Goal: Task Accomplishment & Management: Use online tool/utility

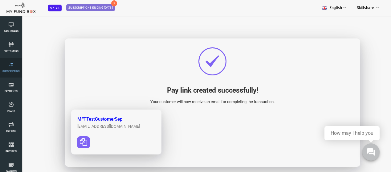
click at [7, 63] on icon at bounding box center [11, 64] width 18 height 5
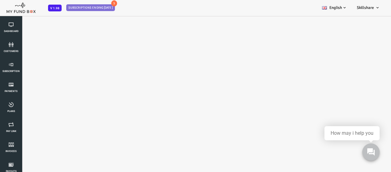
select select "100"
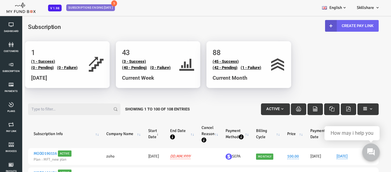
click at [340, 24] on link "Create Pay Link" at bounding box center [336, 26] width 54 height 12
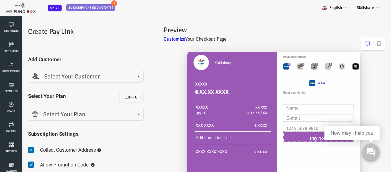
click at [90, 79] on span "Select Your Customer" at bounding box center [69, 77] width 107 height 10
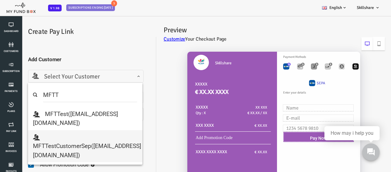
type input "MFTT"
select select "[EMAIL_ADDRESS][DOMAIN_NAME]"
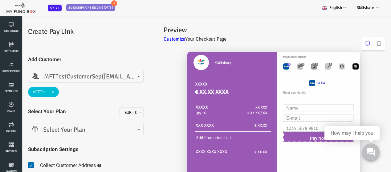
click at [72, 135] on span "Select Your Plan" at bounding box center [70, 129] width 116 height 13
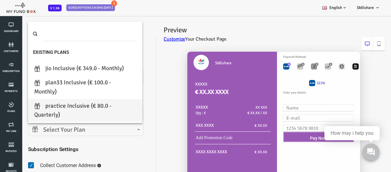
scroll to position [62, 0]
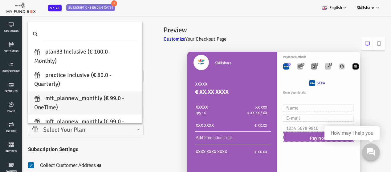
select select "MFT_Plannew_Monthly"
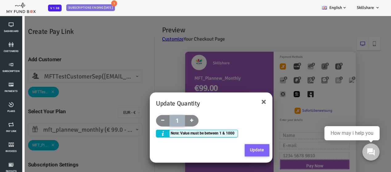
click at [243, 148] on button "Update" at bounding box center [241, 150] width 25 height 12
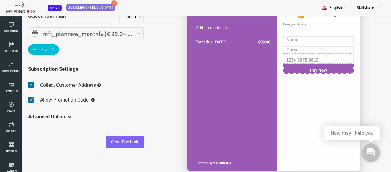
scroll to position [98, 0]
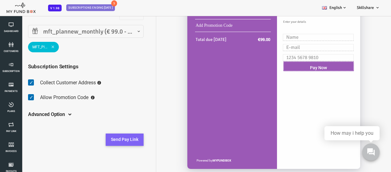
click at [118, 138] on button "Send Pay Link" at bounding box center [109, 140] width 38 height 12
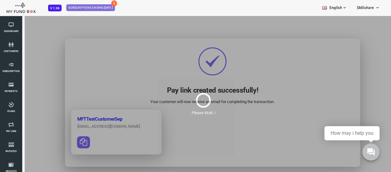
scroll to position [0, 0]
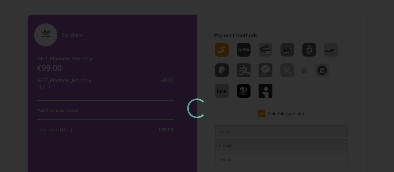
type input "MFTTestCustomerSep"
type input "[EMAIL_ADDRESS][DOMAIN_NAME]"
type input "7373968085"
type input "[PERSON_NAME][GEOGRAPHIC_DATA]"
type input "600073600100"
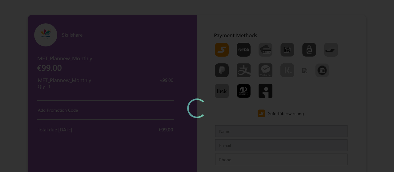
type input "Chennaichennai"
type input "IndiaIndia"
